Goal: Find specific page/section: Find specific page/section

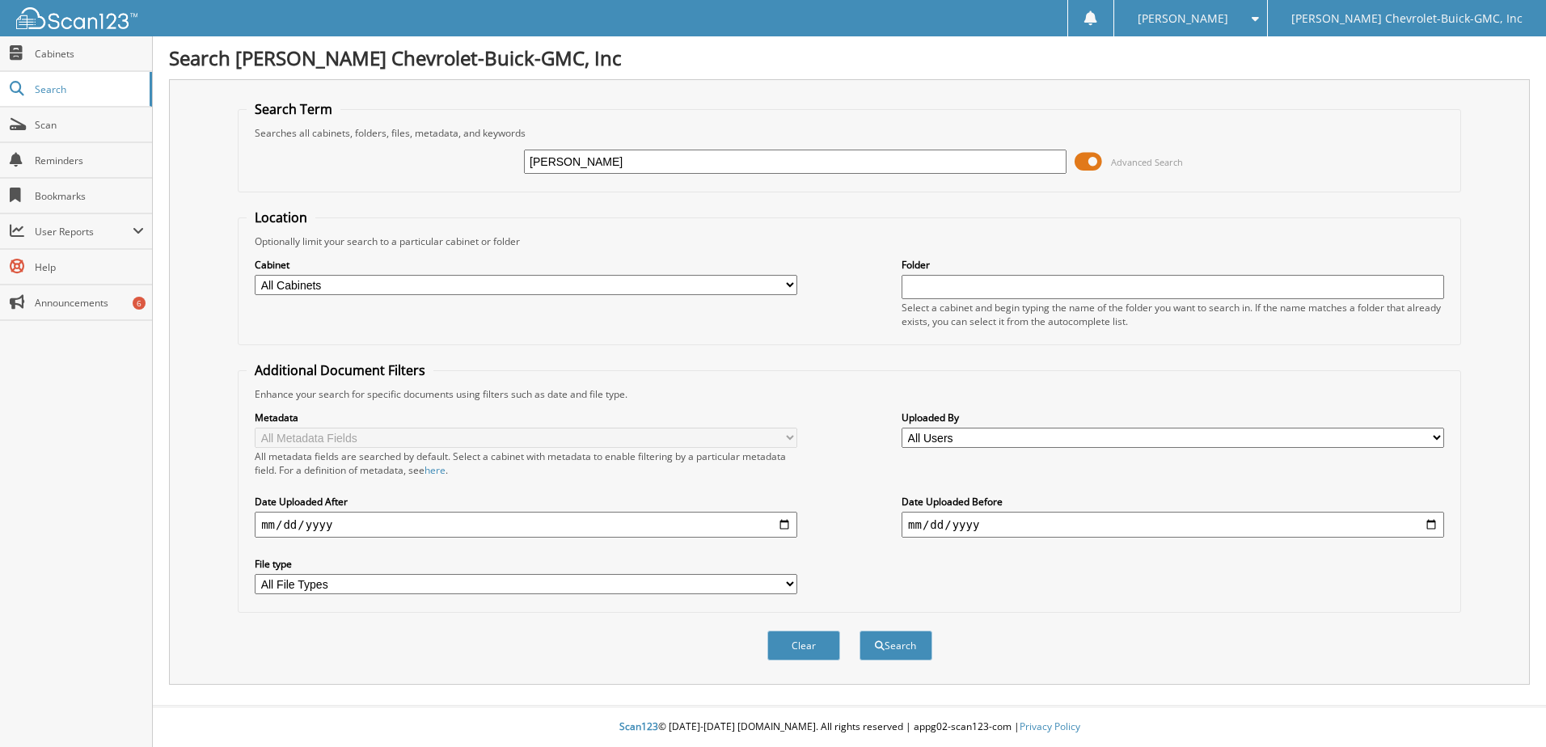
type input "[PERSON_NAME]"
click at [859, 631] on button "Search" at bounding box center [895, 646] width 73 height 30
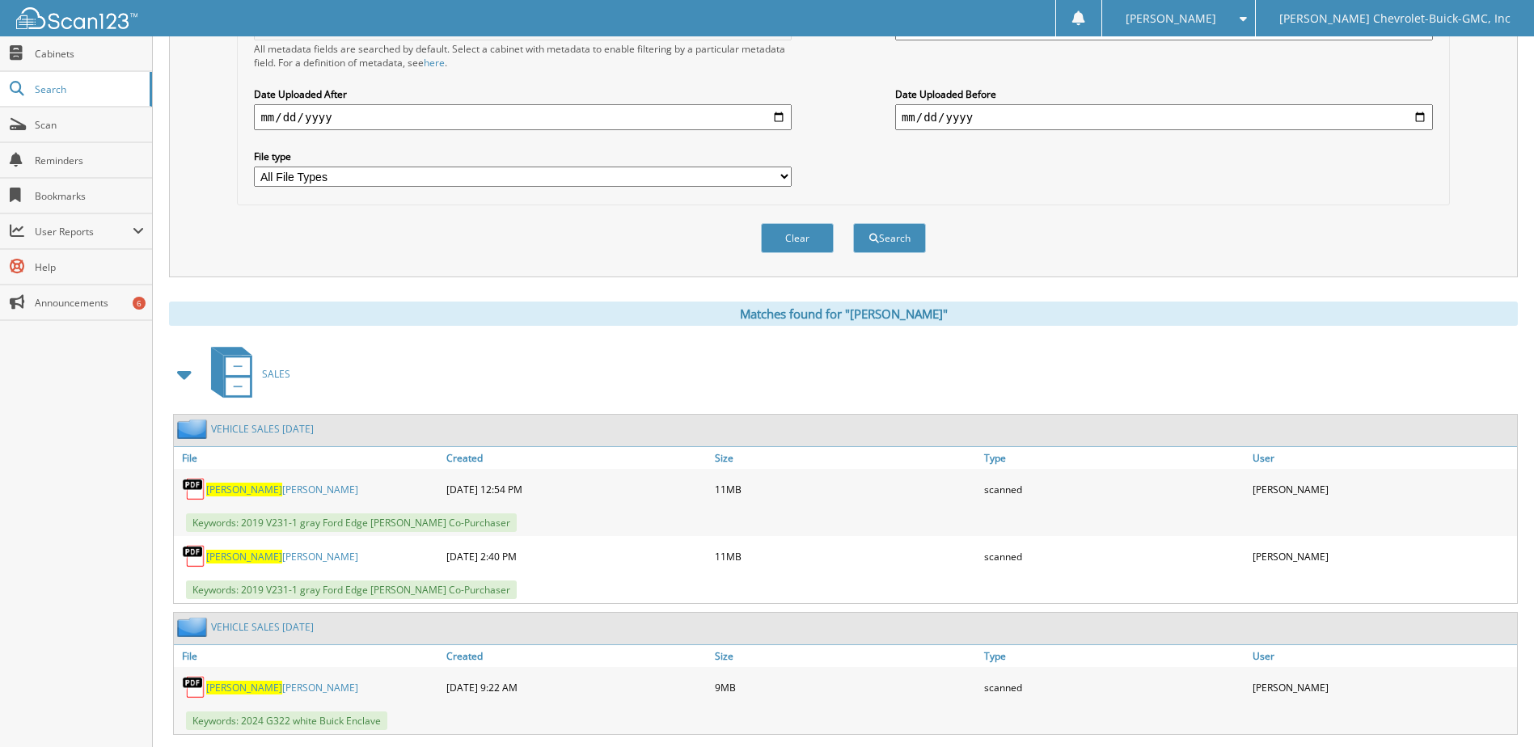
scroll to position [566, 0]
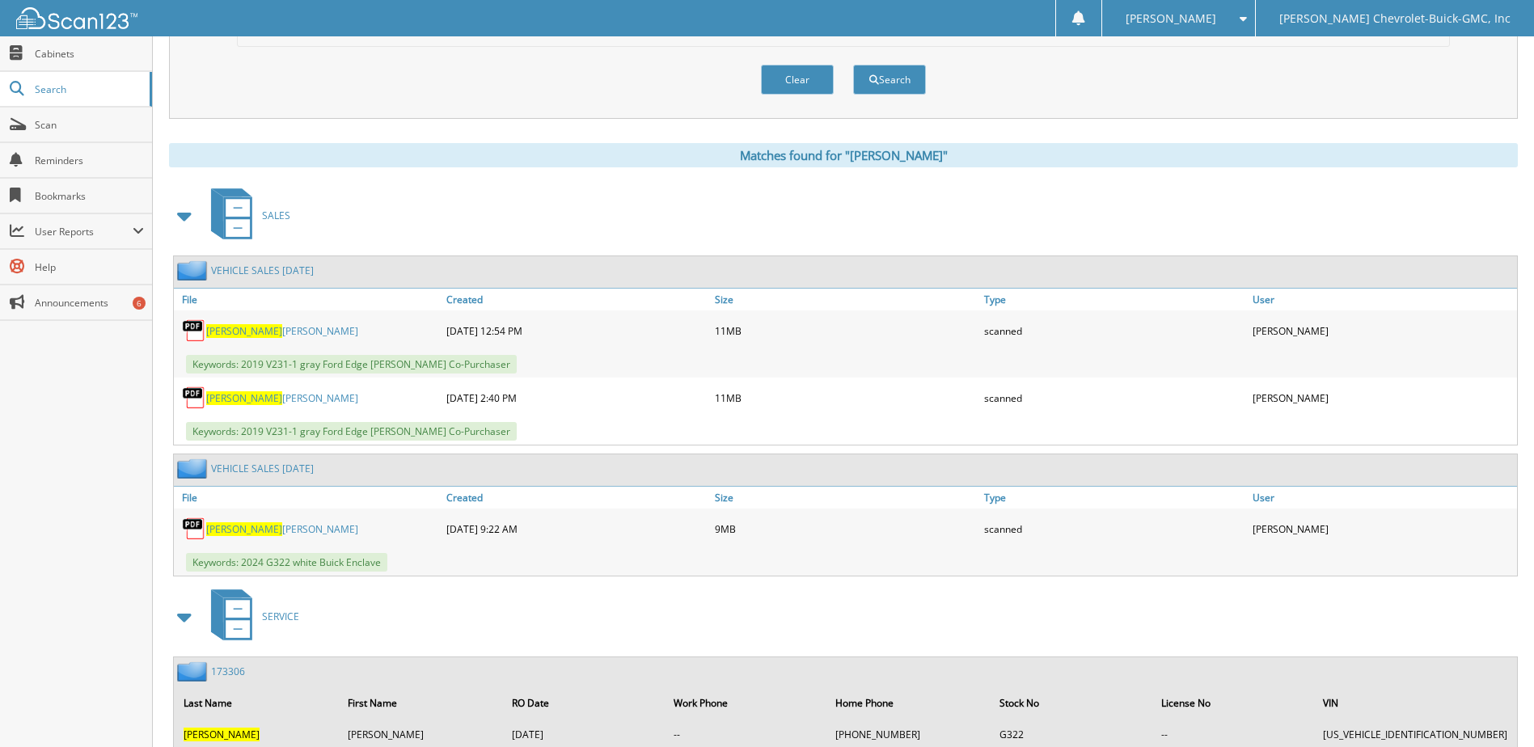
click at [252, 318] on div "[PERSON_NAME]" at bounding box center [308, 331] width 268 height 32
click at [253, 332] on span "[PERSON_NAME]" at bounding box center [244, 331] width 76 height 14
